Goal: Task Accomplishment & Management: Manage account settings

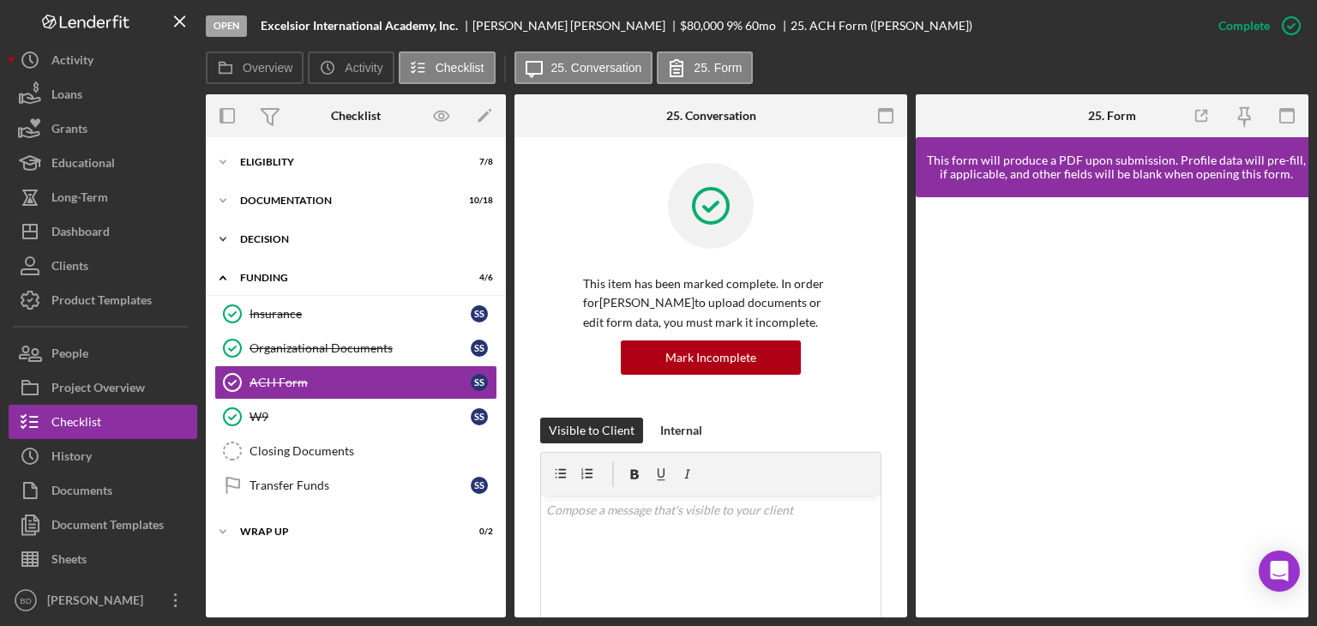
click at [286, 233] on div "Icon/Expander Decision 0 / 4" at bounding box center [356, 239] width 300 height 34
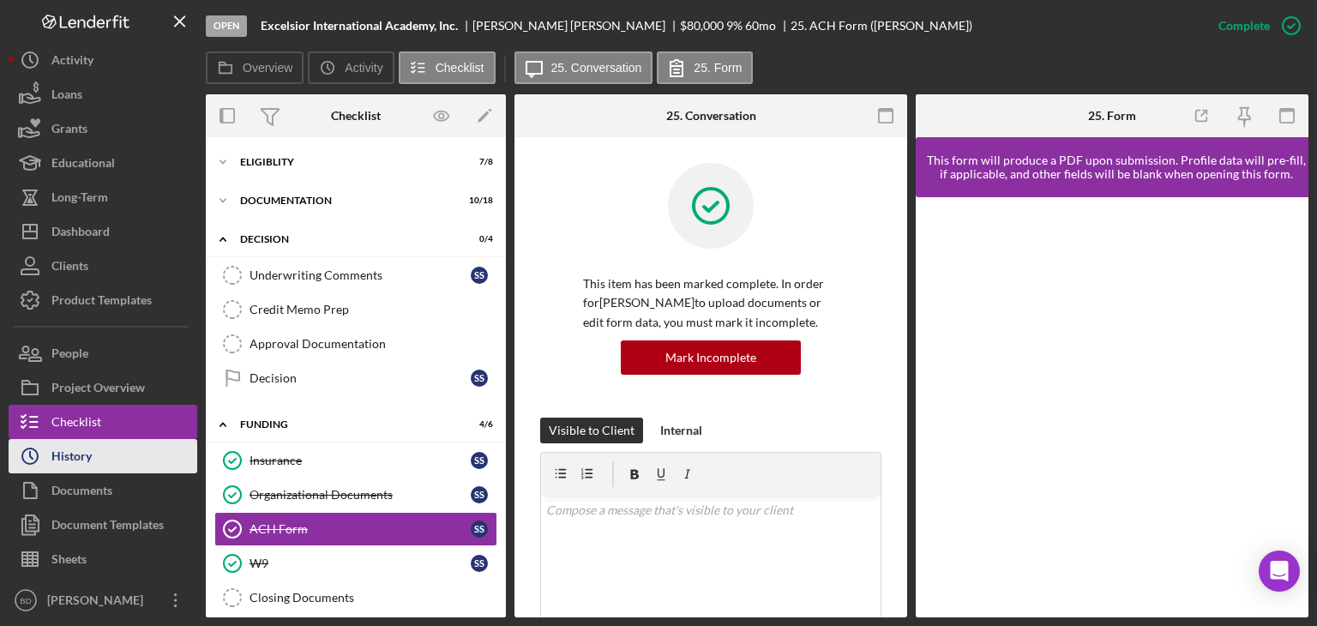
click at [97, 464] on button "Icon/History History" at bounding box center [103, 456] width 189 height 34
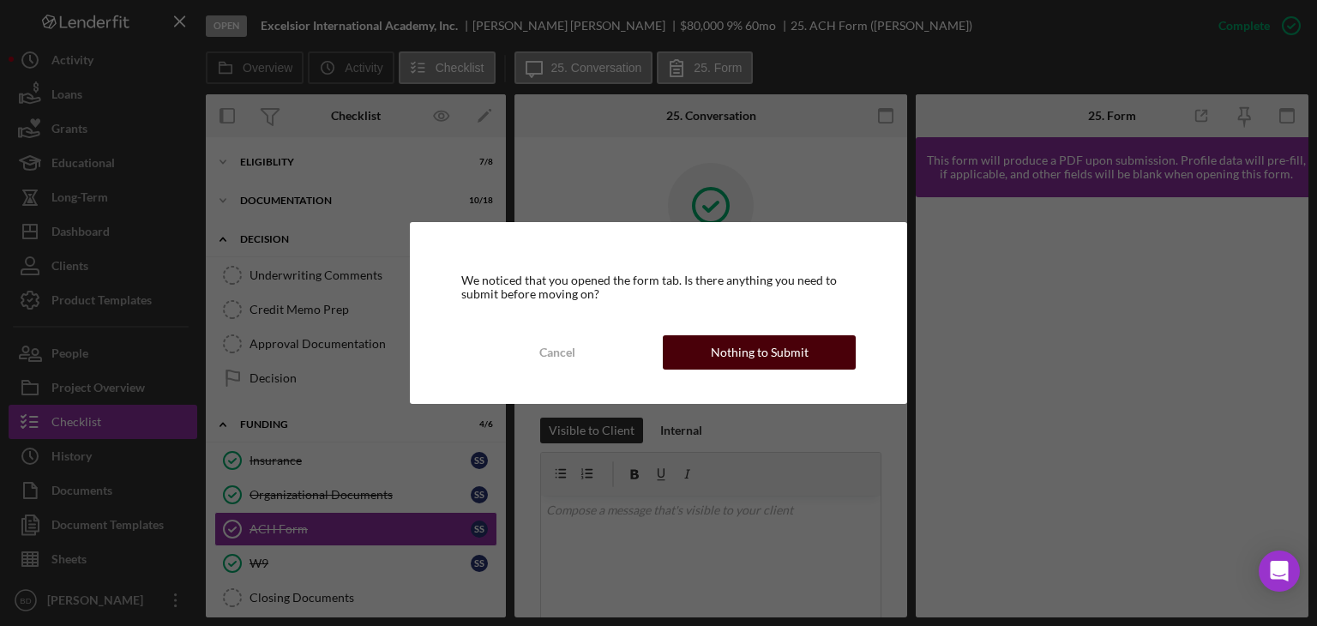
click at [815, 350] on button "Nothing to Submit" at bounding box center [759, 352] width 193 height 34
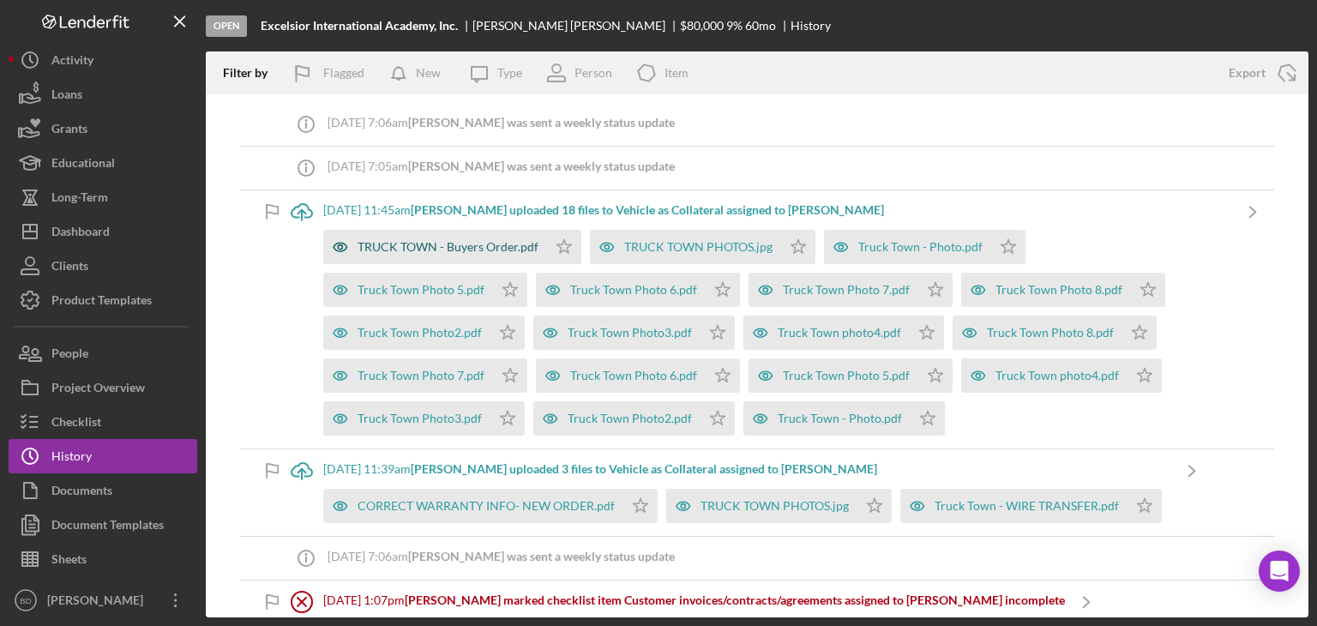
click at [432, 243] on div "TRUCK TOWN - Buyers Order.pdf" at bounding box center [447, 247] width 181 height 14
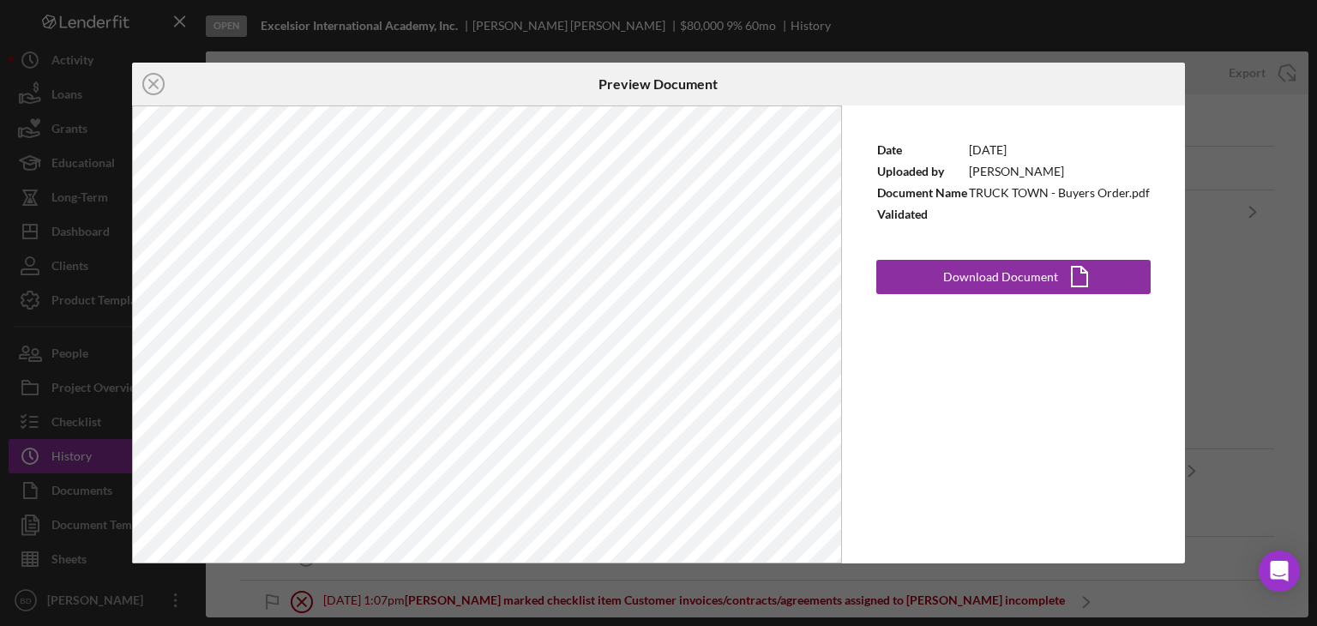
click at [1279, 112] on div "Icon/Close Preview Document Date [DATE] Uploaded by [PERSON_NAME] Document Name…" at bounding box center [658, 313] width 1317 height 626
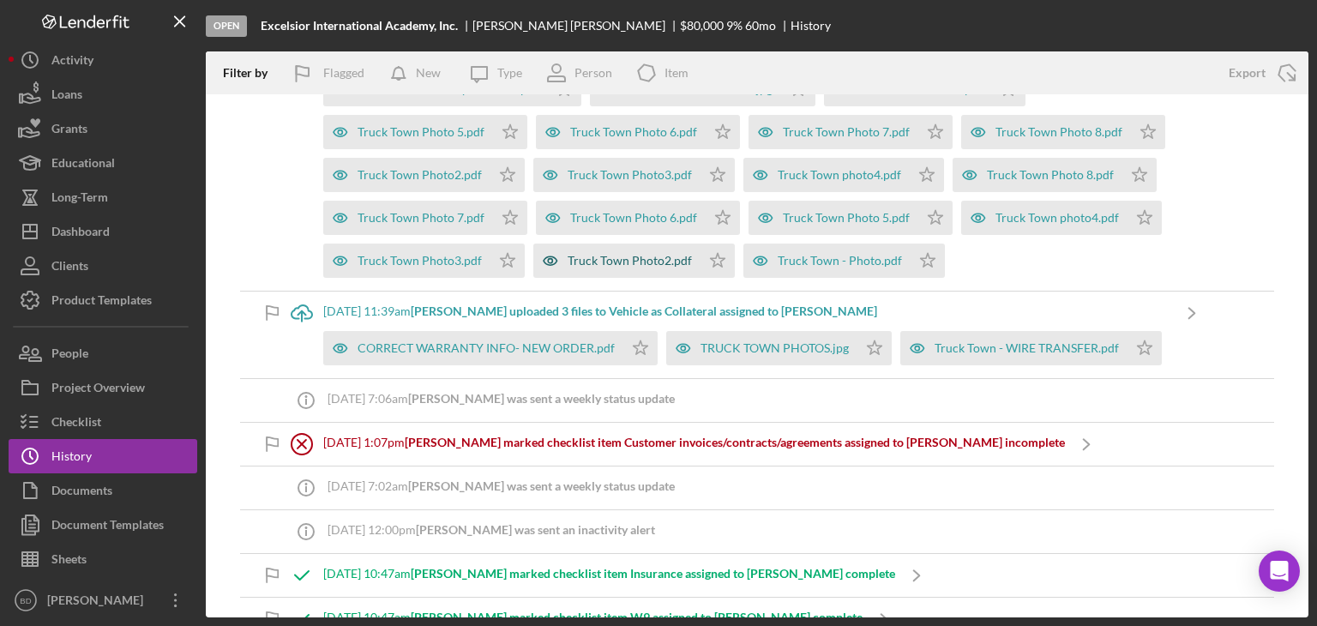
scroll to position [171, 0]
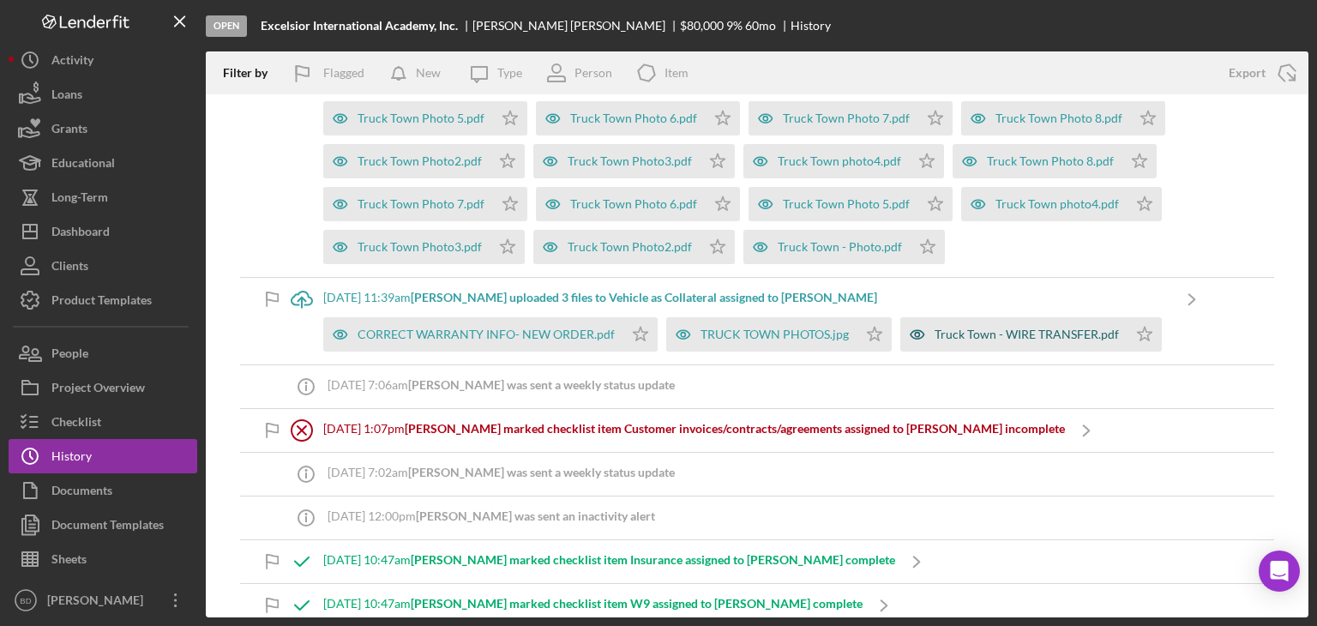
click at [926, 333] on icon "button" at bounding box center [917, 334] width 34 height 34
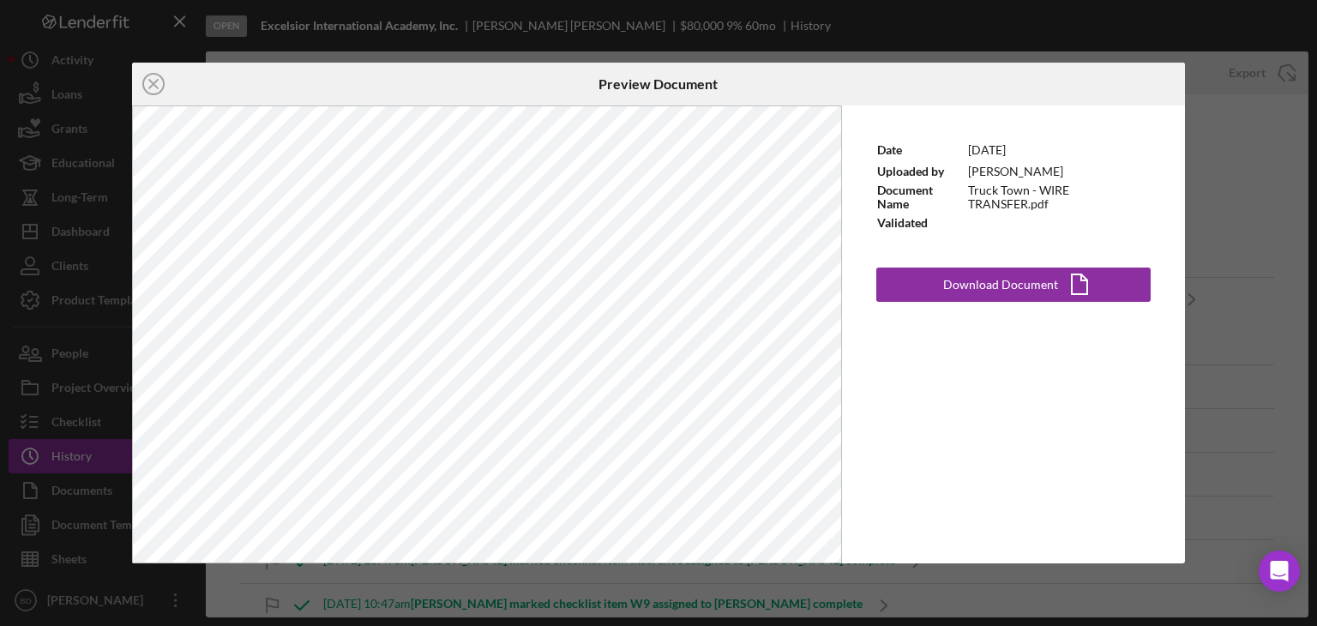
click at [1231, 163] on div "Icon/Close Preview Document Date [DATE] Uploaded by [PERSON_NAME] Document Name…" at bounding box center [658, 313] width 1317 height 626
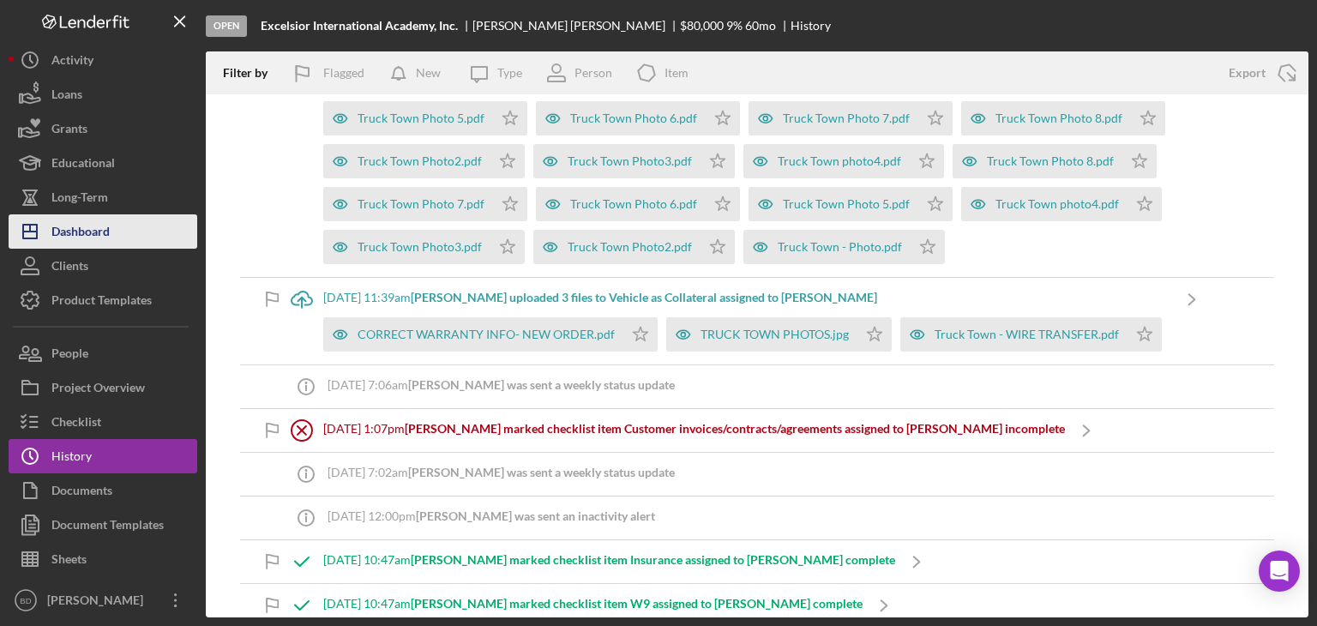
click at [111, 239] on button "Icon/Dashboard Dashboard" at bounding box center [103, 231] width 189 height 34
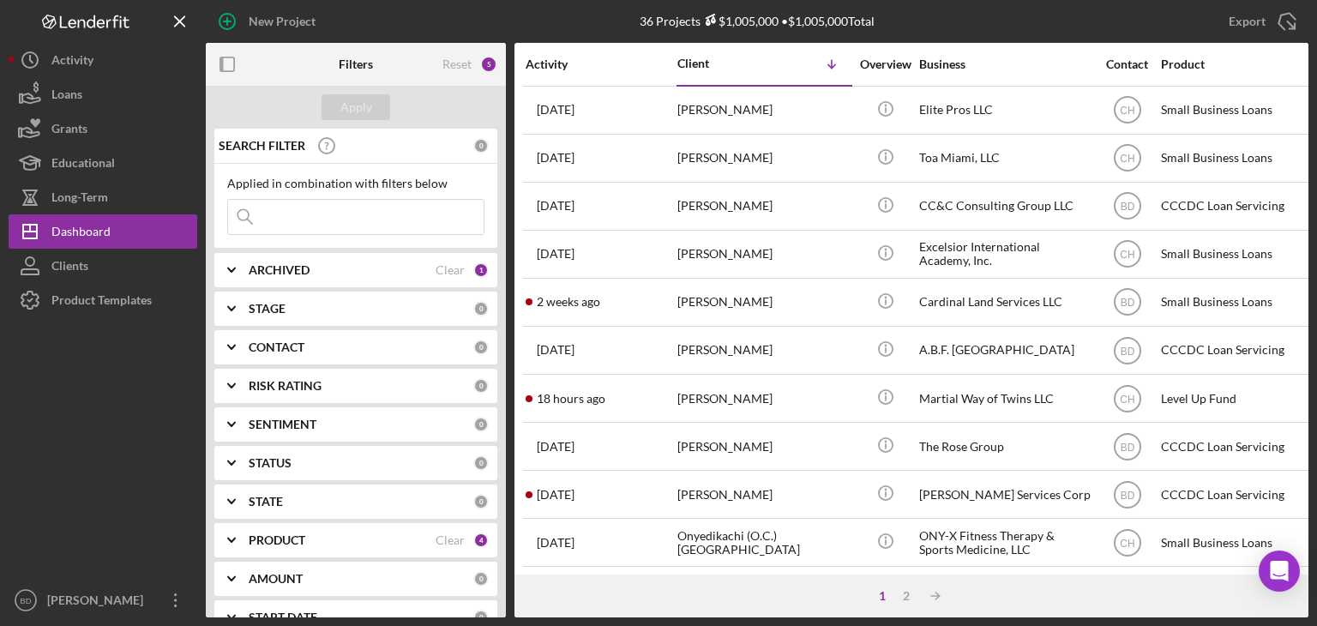
click at [275, 530] on div "PRODUCT Clear 4" at bounding box center [369, 540] width 240 height 34
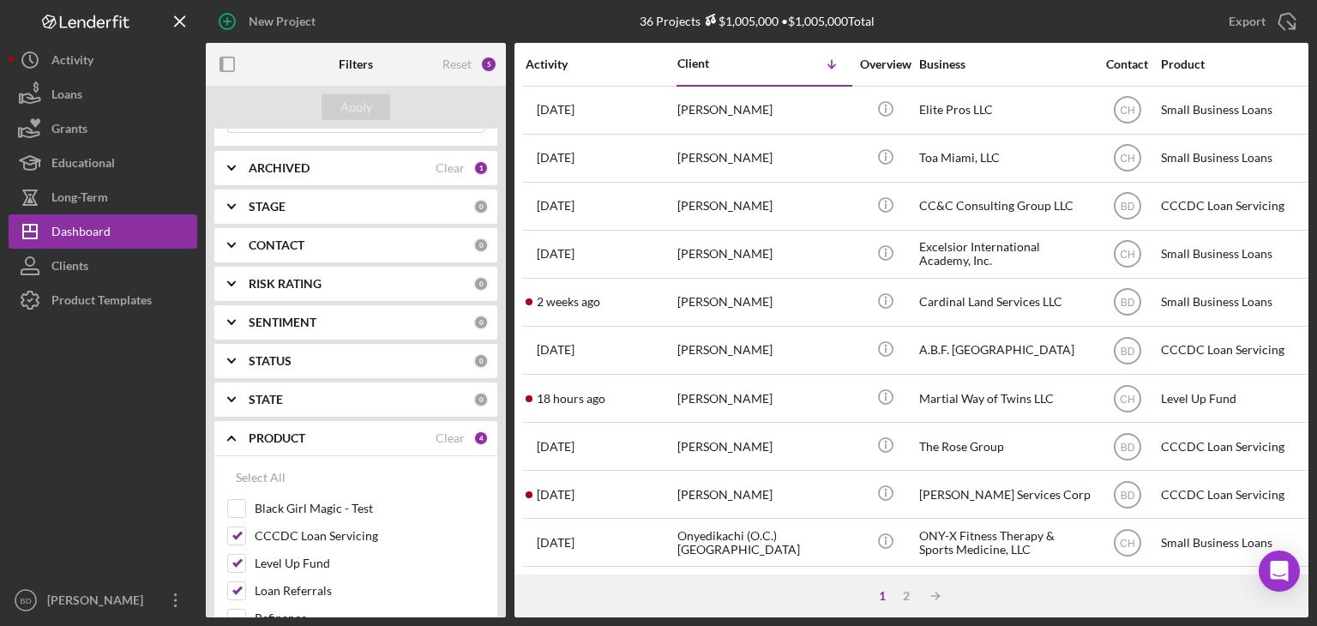
scroll to position [343, 0]
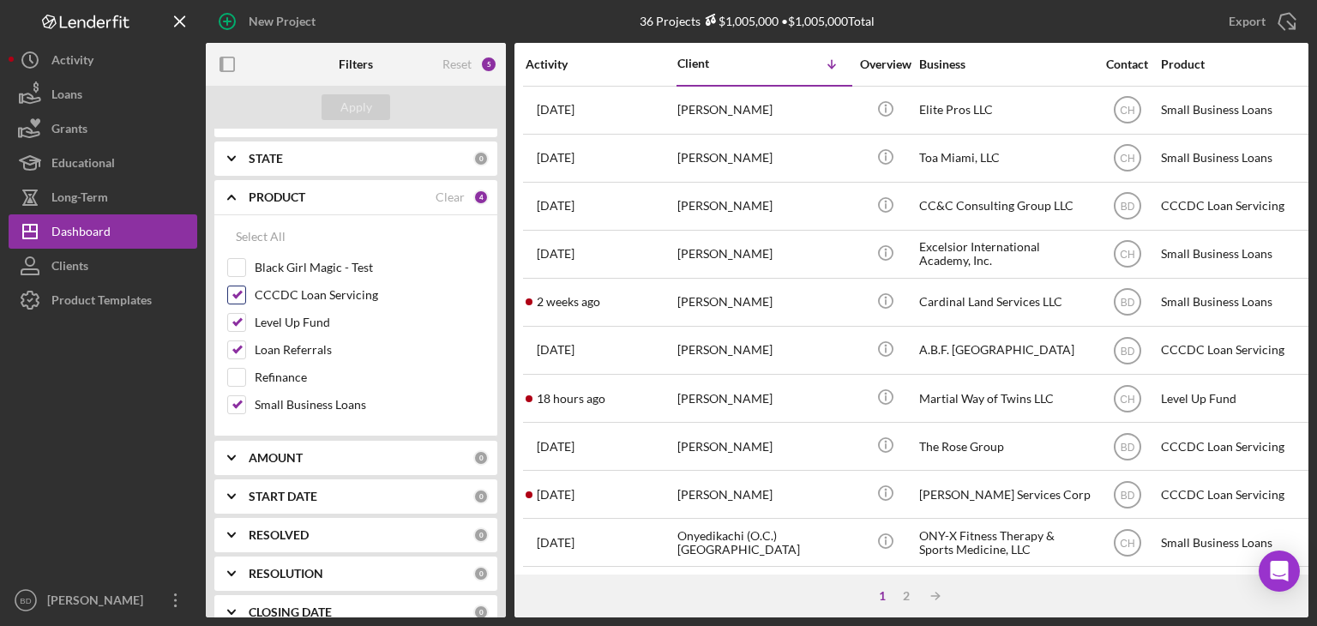
click at [237, 291] on input "CCCDC Loan Servicing" at bounding box center [236, 294] width 17 height 17
checkbox input "false"
click at [348, 105] on div "Apply" at bounding box center [356, 107] width 32 height 26
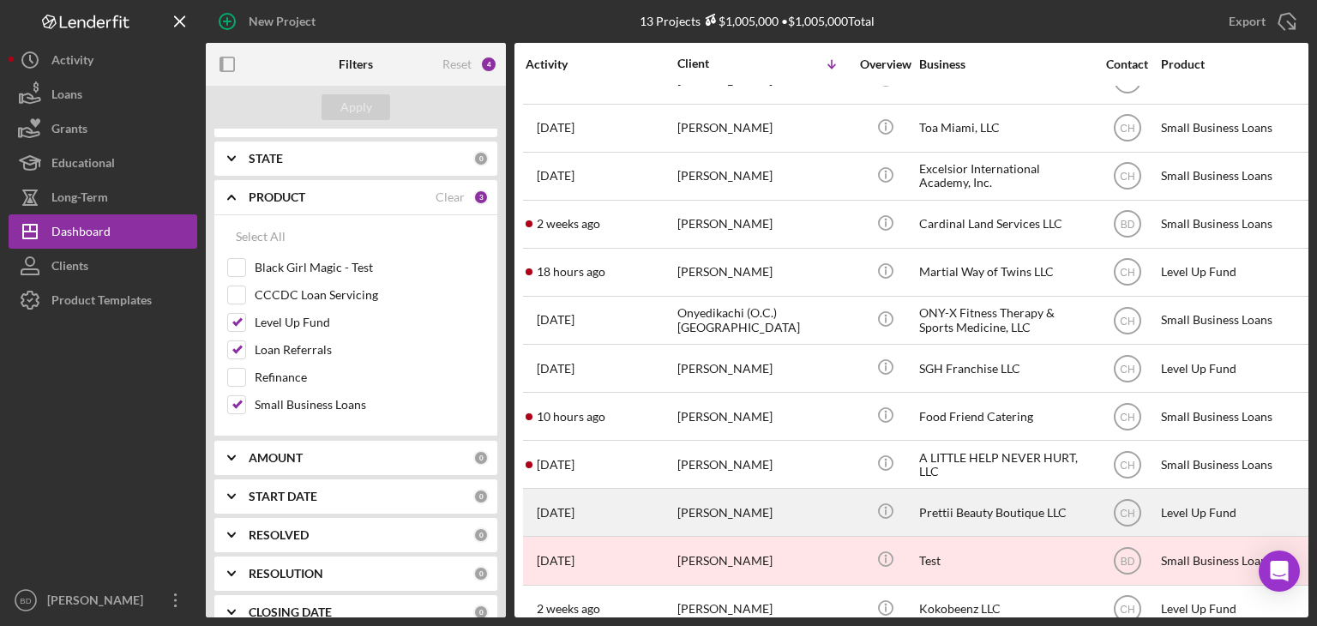
scroll to position [0, 0]
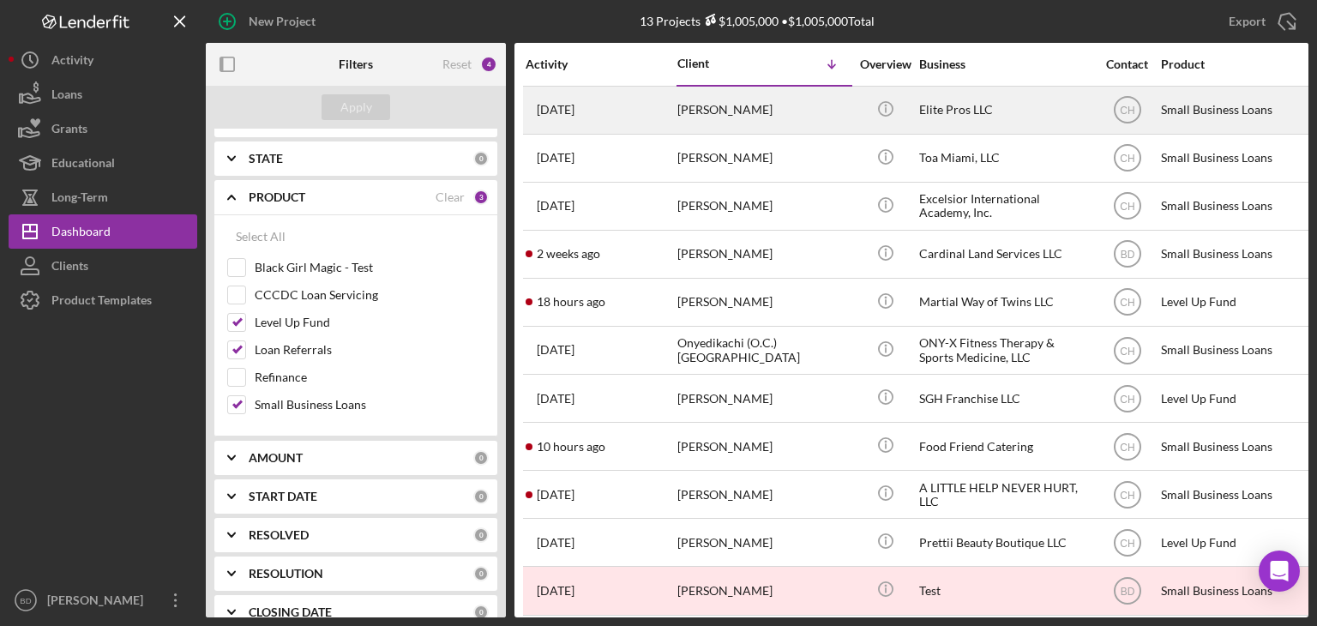
click at [785, 116] on div "[PERSON_NAME]" at bounding box center [762, 109] width 171 height 45
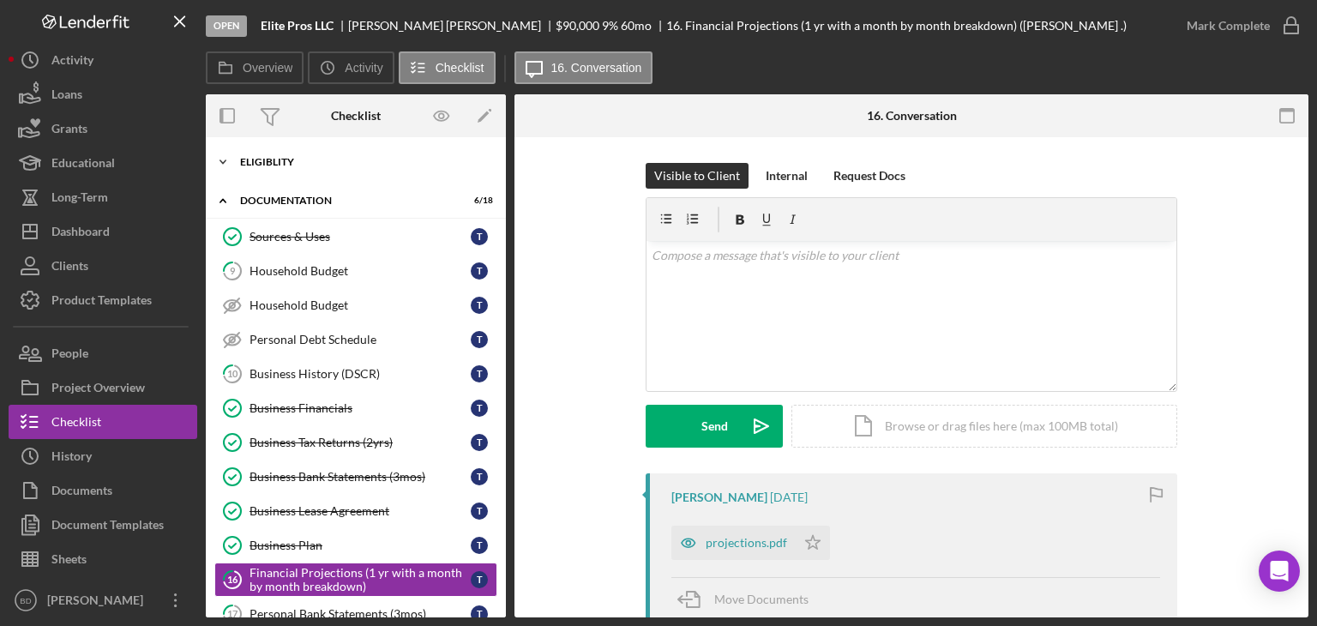
click at [281, 160] on div "Eligiblity" at bounding box center [362, 162] width 244 height 10
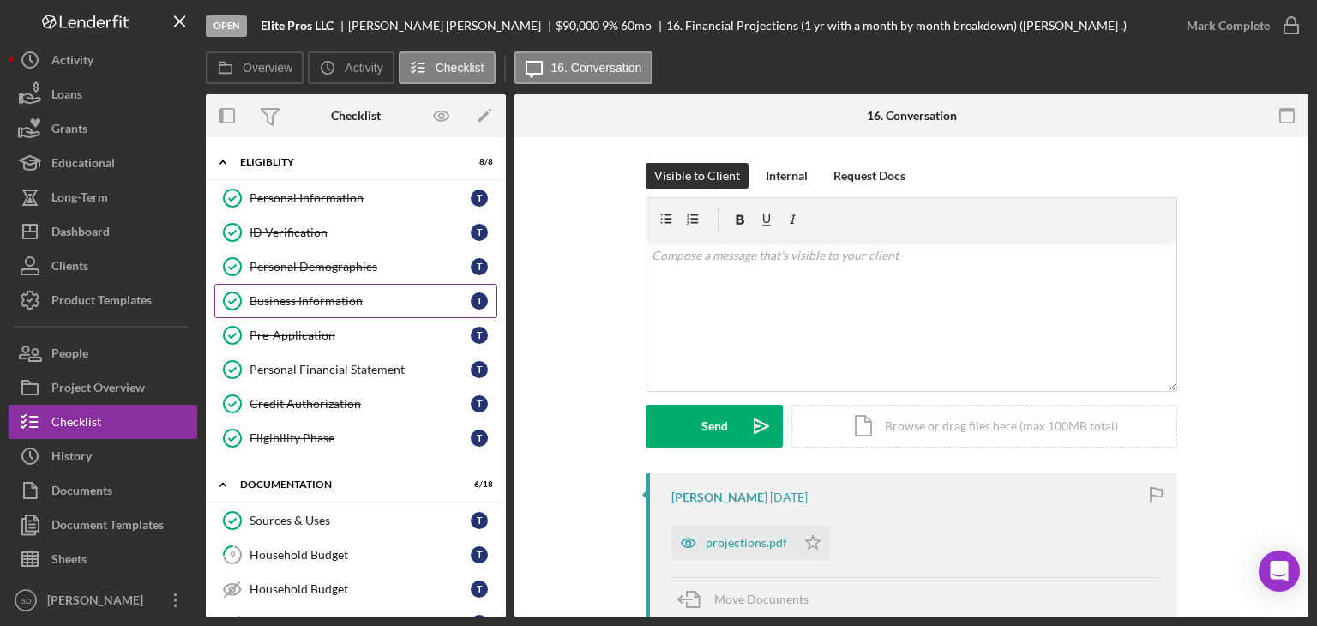
click at [305, 303] on div "Business Information" at bounding box center [359, 301] width 221 height 14
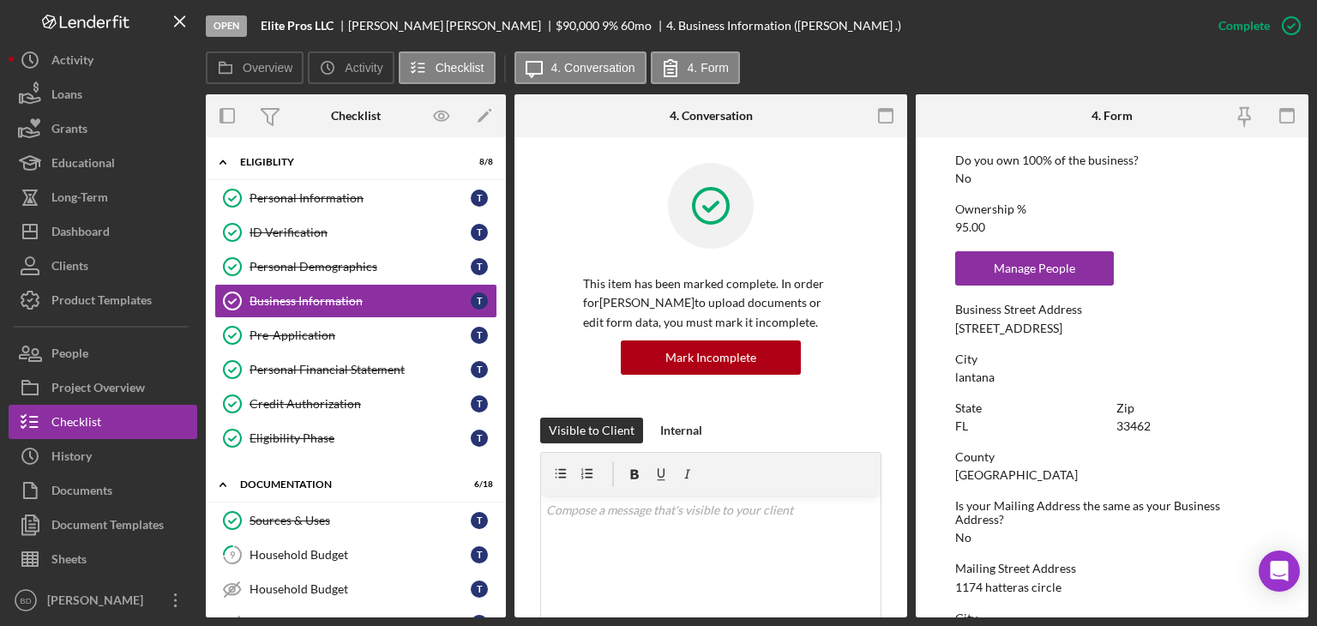
scroll to position [686, 0]
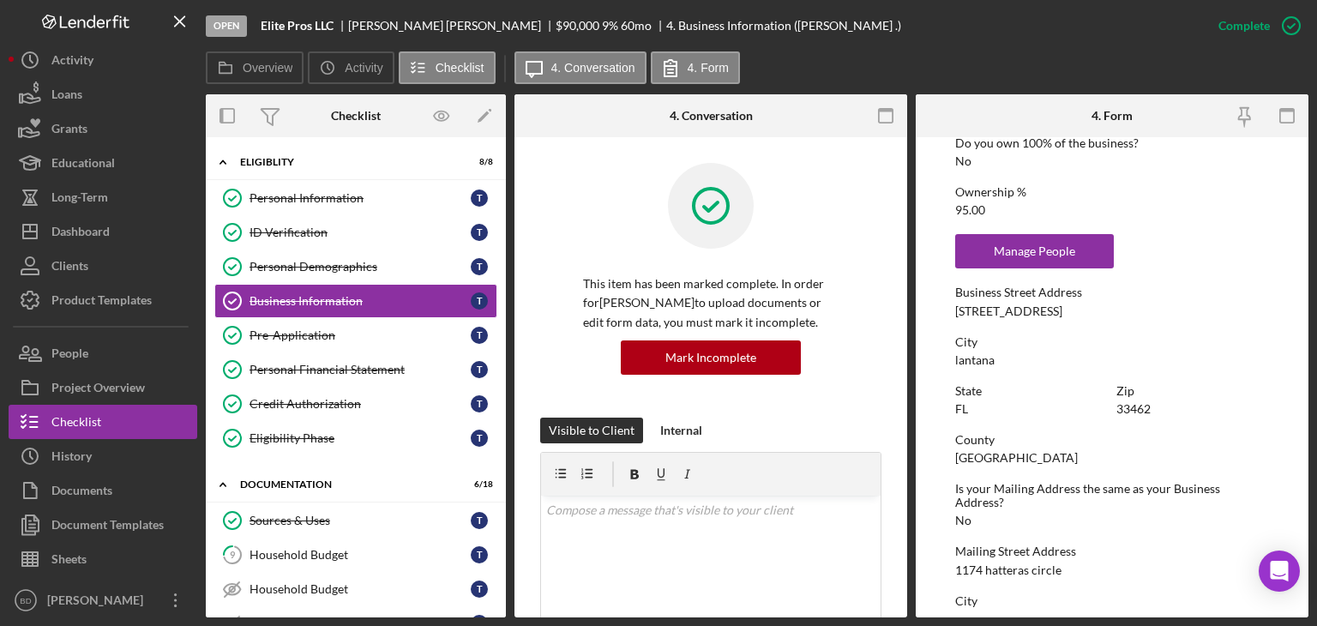
drag, startPoint x: 1092, startPoint y: 304, endPoint x: 943, endPoint y: 306, distance: 149.2
click at [943, 306] on form "To edit this form you must mark this item incomplete Business Name Elite Pros L…" at bounding box center [1111, 377] width 393 height 480
copy div "[STREET_ADDRESS]"
click at [99, 347] on button "People" at bounding box center [103, 353] width 189 height 34
